Goal: Use online tool/utility: Use online tool/utility

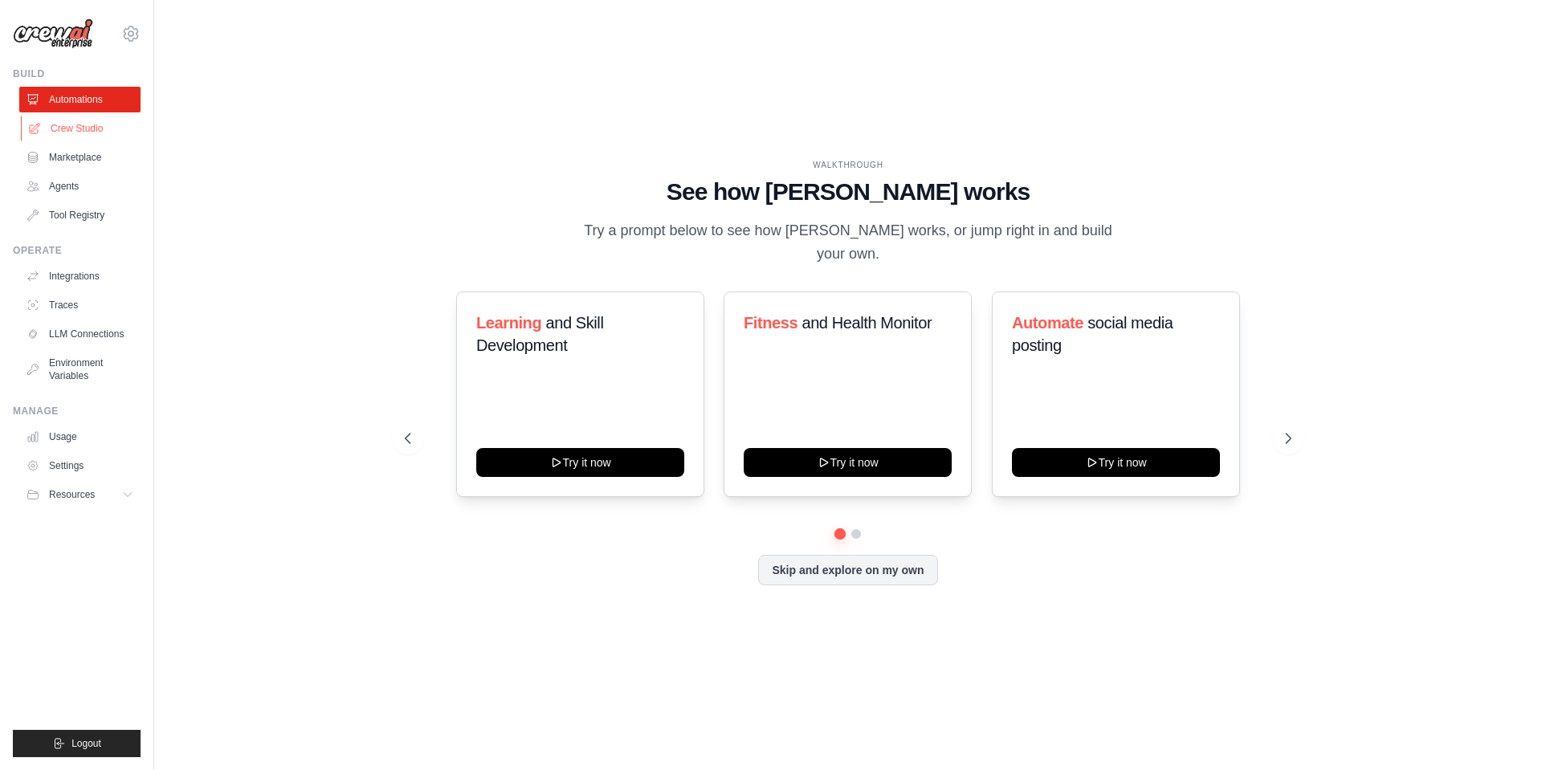
click at [42, 129] on link "Crew Studio" at bounding box center [81, 129] width 121 height 26
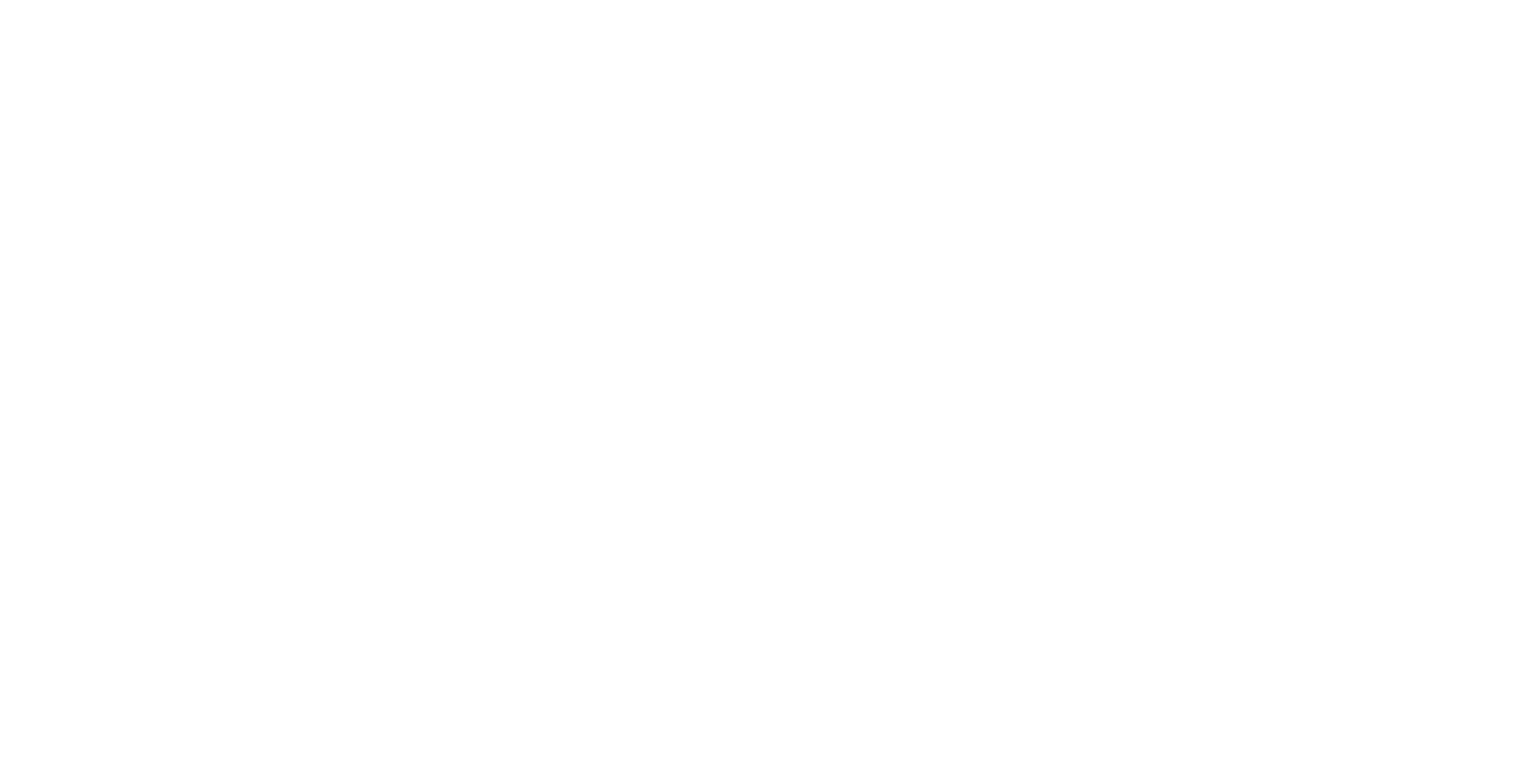
click at [0, 0] on html at bounding box center [0, 0] width 0 height 0
